Goal: Transaction & Acquisition: Purchase product/service

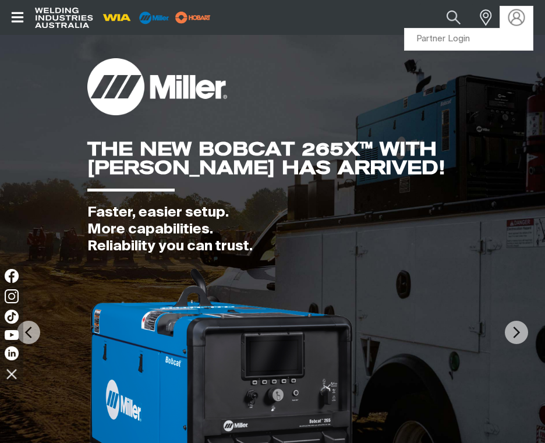
click at [517, 14] on img at bounding box center [516, 17] width 17 height 17
click at [441, 38] on link "Partner Login" at bounding box center [468, 40] width 128 height 22
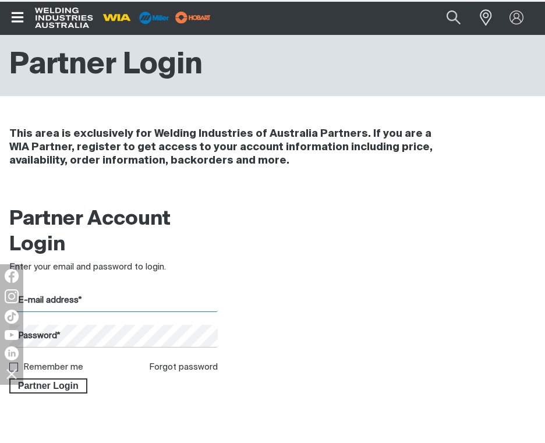
type input "[EMAIL_ADDRESS][DOMAIN_NAME]"
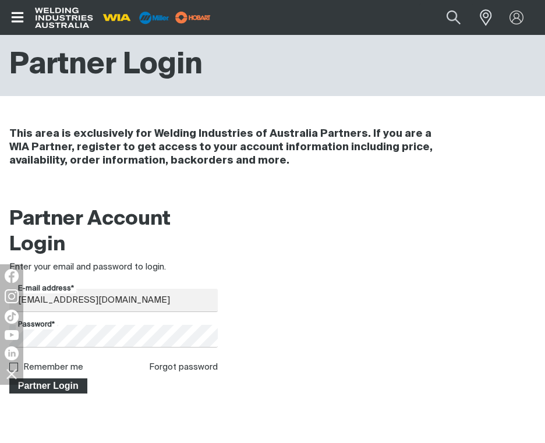
click at [40, 382] on span "Partner Login" at bounding box center [48, 385] width 76 height 15
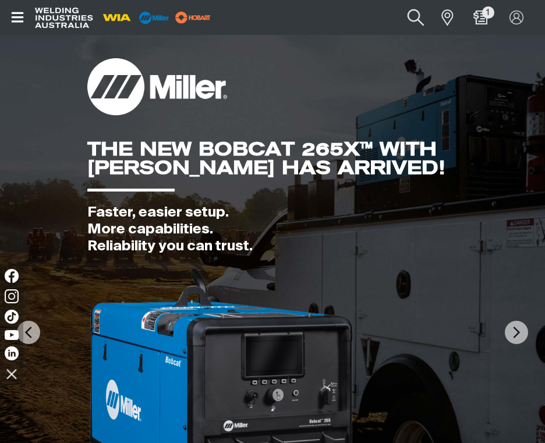
click at [416, 17] on button "Search products" at bounding box center [415, 17] width 47 height 33
click at [322, 19] on input "Search" at bounding box center [344, 17] width 179 height 26
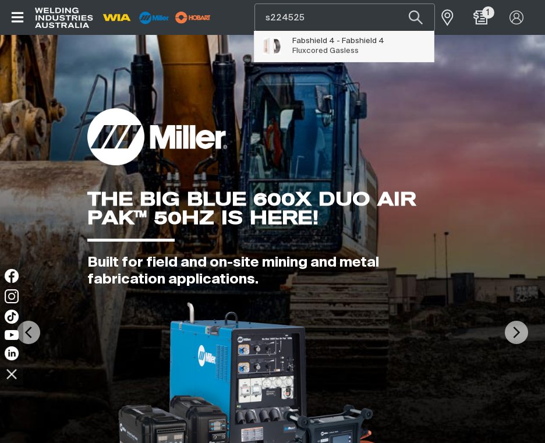
type input "s224525"
click at [336, 42] on span "Fabshield 4 - Fabshield 4" at bounding box center [338, 41] width 92 height 10
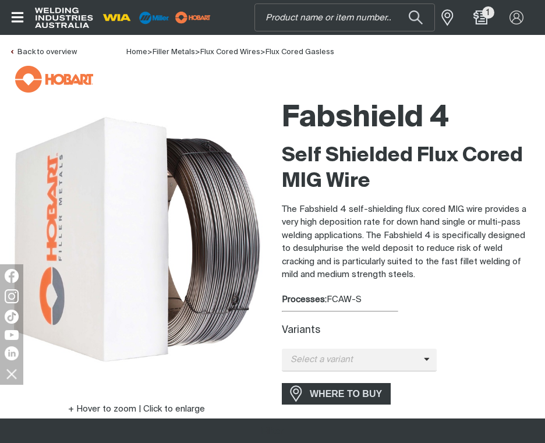
scroll to position [116, 0]
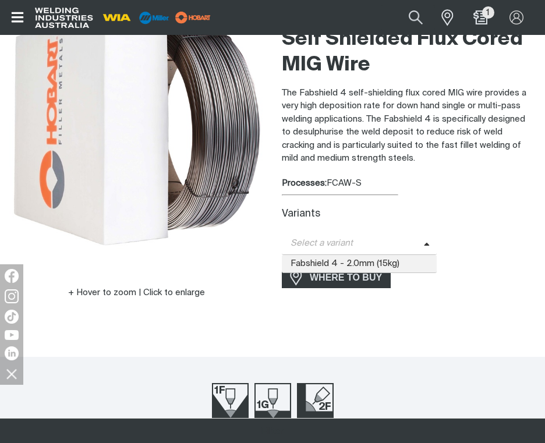
click at [424, 244] on icon at bounding box center [427, 244] width 6 height 9
click at [354, 262] on span "Fabshield 4 - 2.0mm (15kg)" at bounding box center [359, 263] width 155 height 17
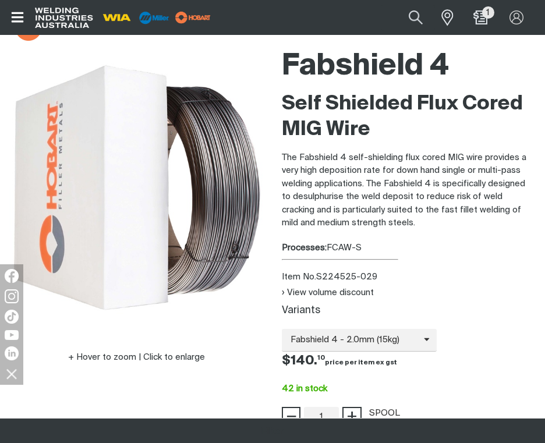
scroll to position [0, 0]
